Goal: Transaction & Acquisition: Download file/media

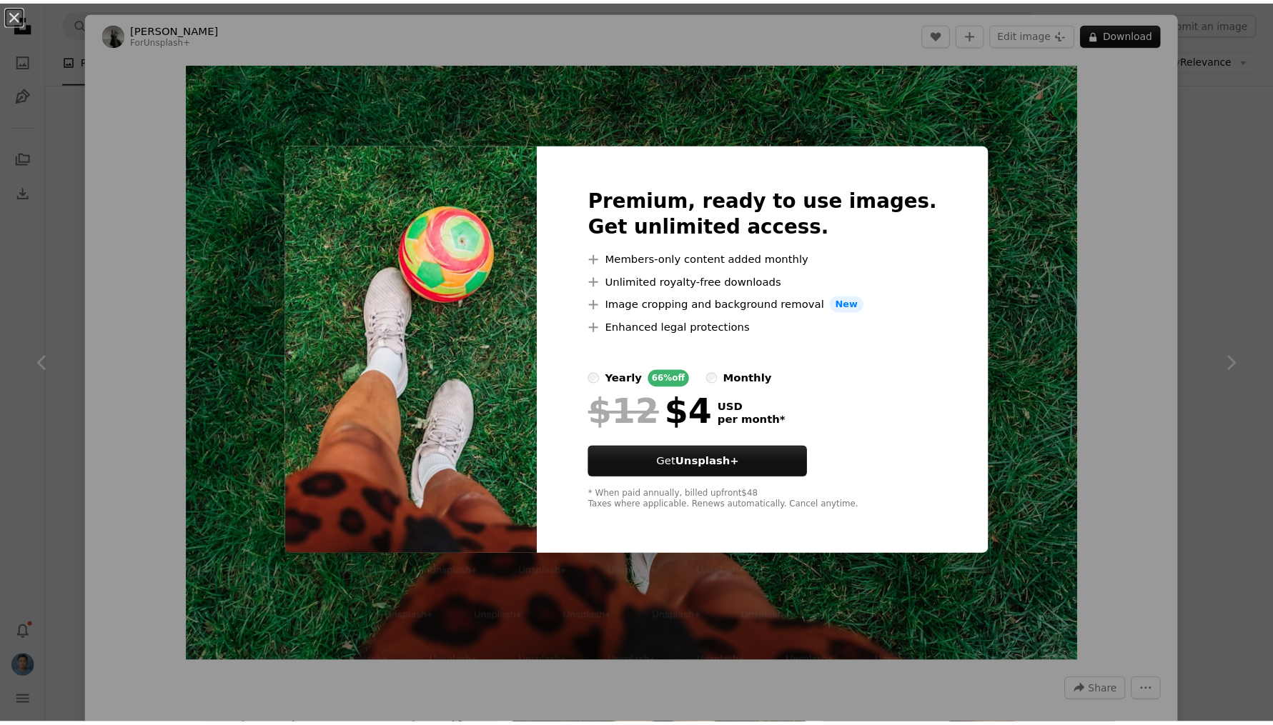
scroll to position [18523, 0]
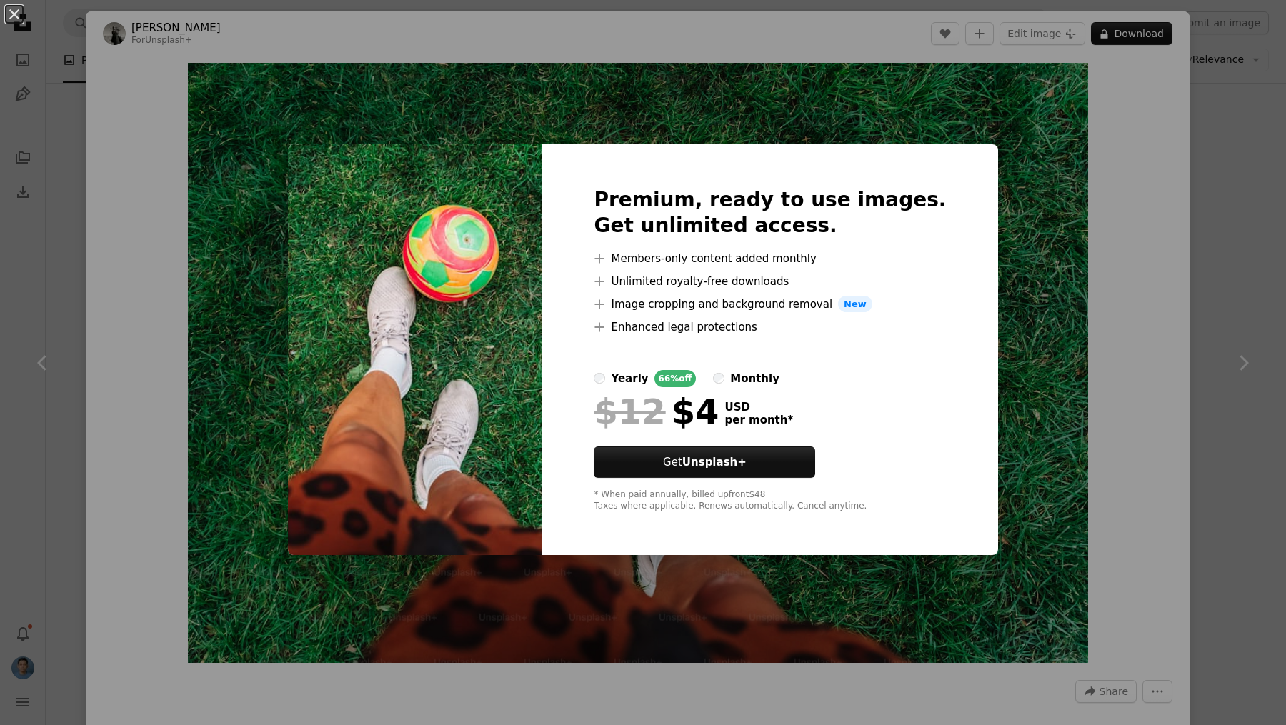
click at [1108, 238] on div "An X shape Premium, ready to use images. Get unlimited access. A plus sign Memb…" at bounding box center [643, 362] width 1286 height 725
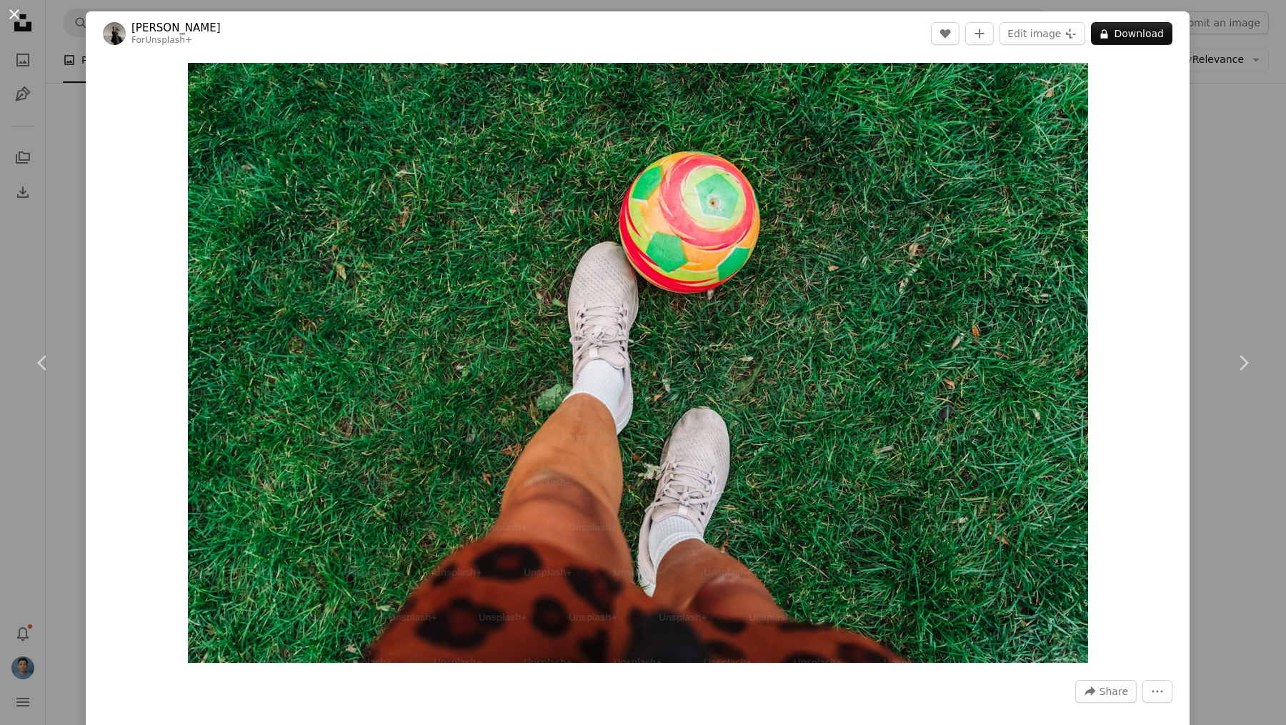
click at [16, 11] on button "An X shape" at bounding box center [14, 14] width 17 height 17
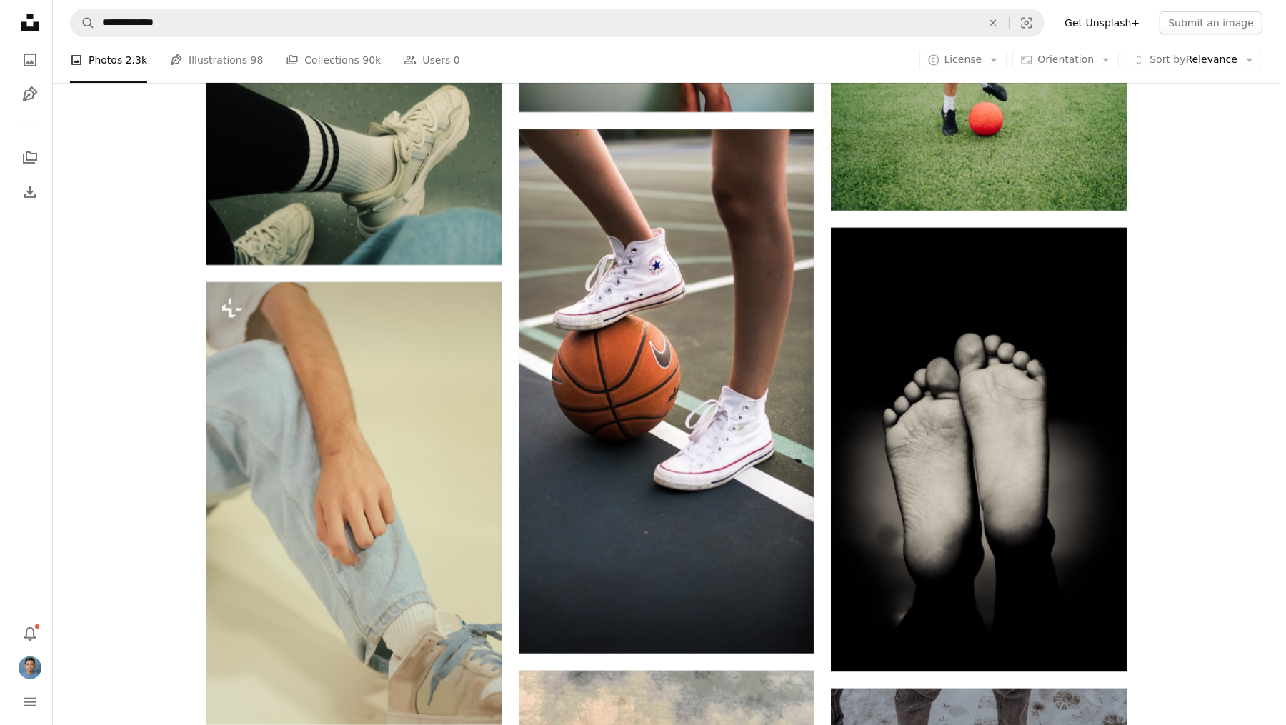
scroll to position [20777, 0]
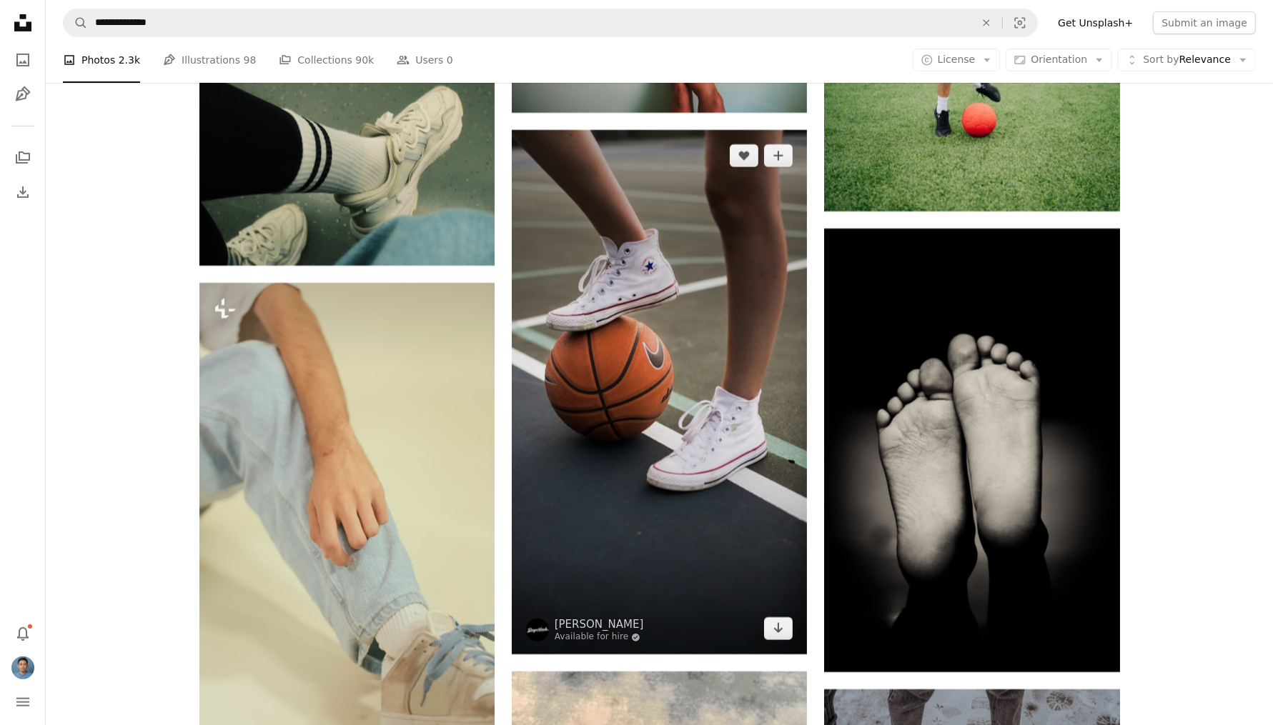
click at [682, 389] on img at bounding box center [659, 392] width 295 height 525
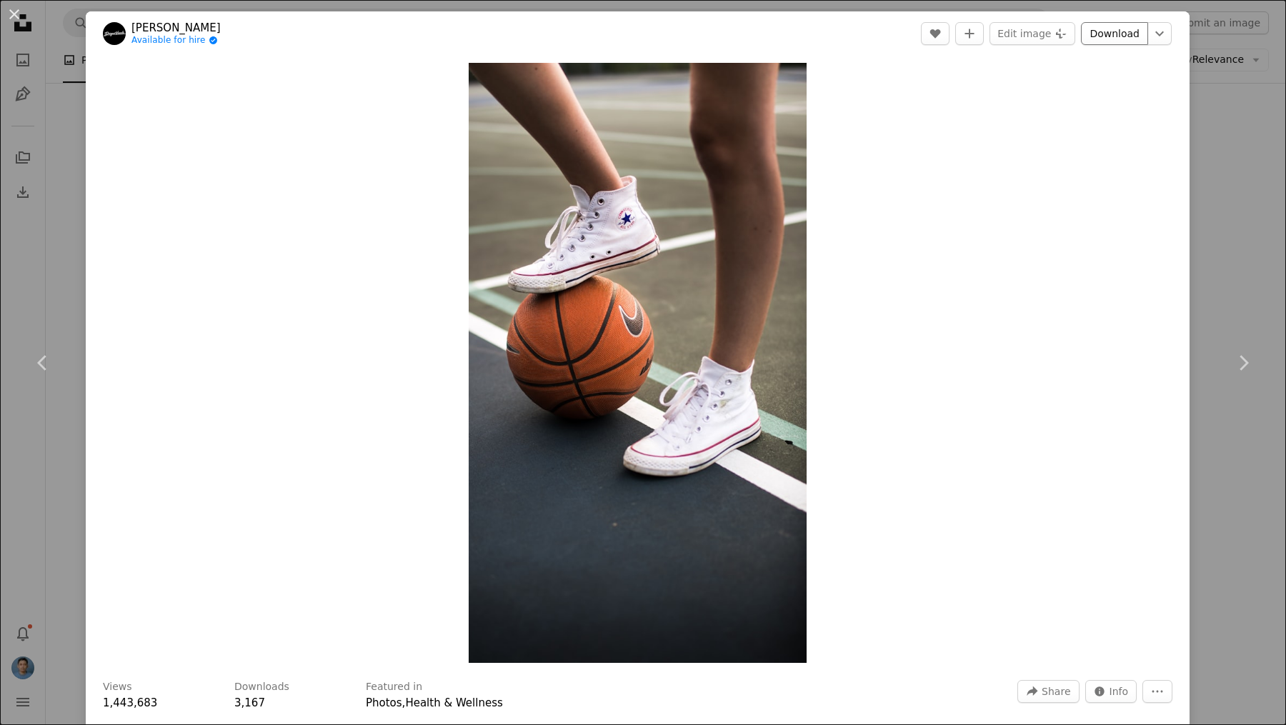
click at [1093, 34] on link "Download" at bounding box center [1114, 33] width 67 height 23
